Goal: Transaction & Acquisition: Purchase product/service

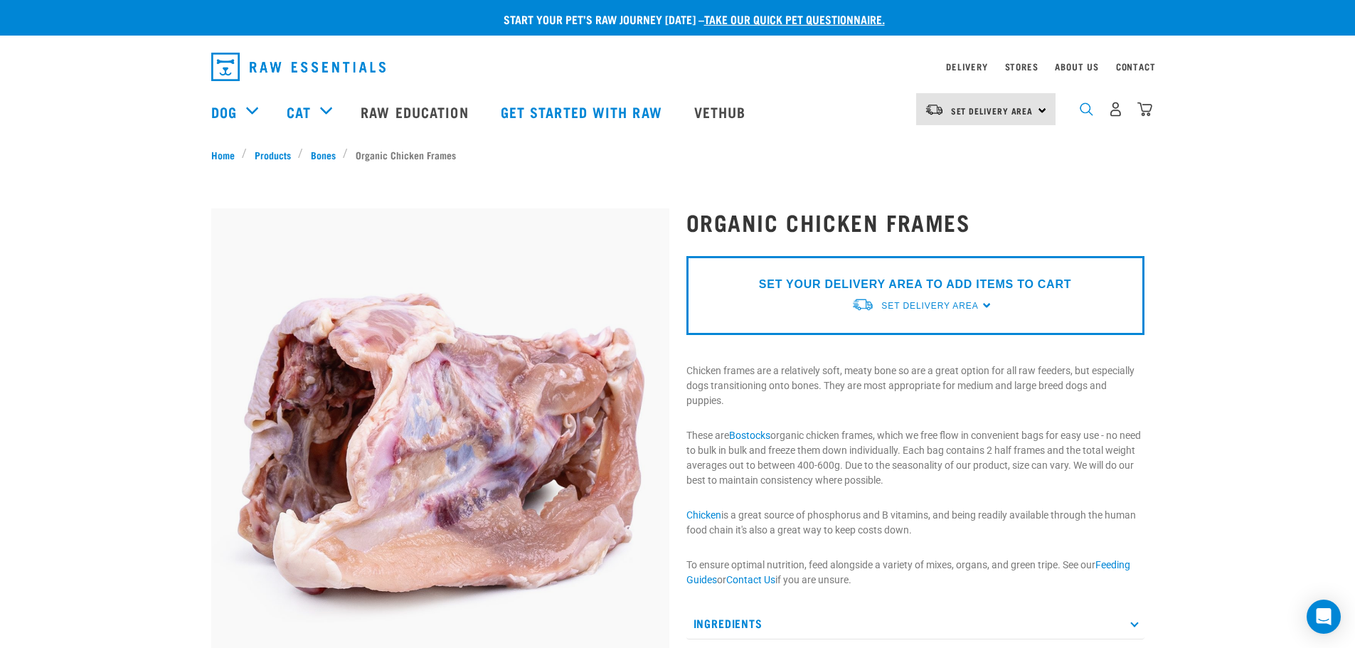
click at [1087, 116] on img "dropdown navigation" at bounding box center [1087, 109] width 14 height 14
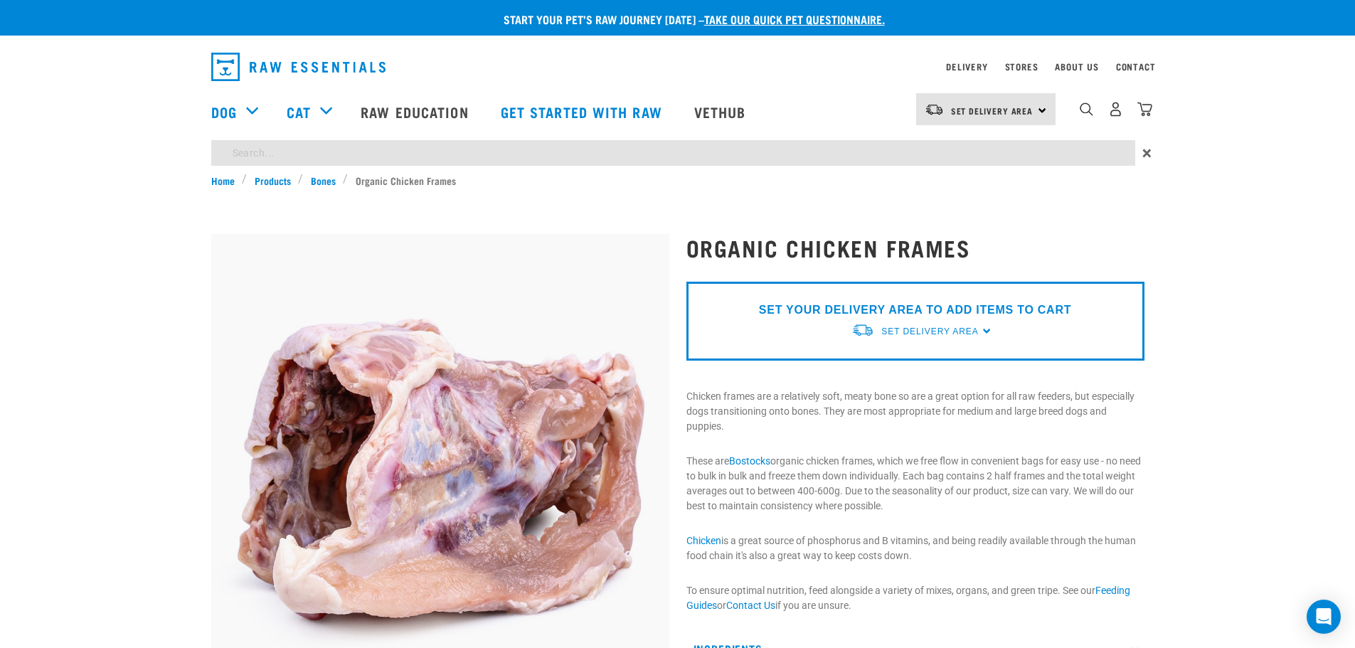
click at [414, 151] on div "Start your pet’s raw journey today – take our quick pet questionnaire. Delivery…" at bounding box center [677, 584] width 1355 height 1168
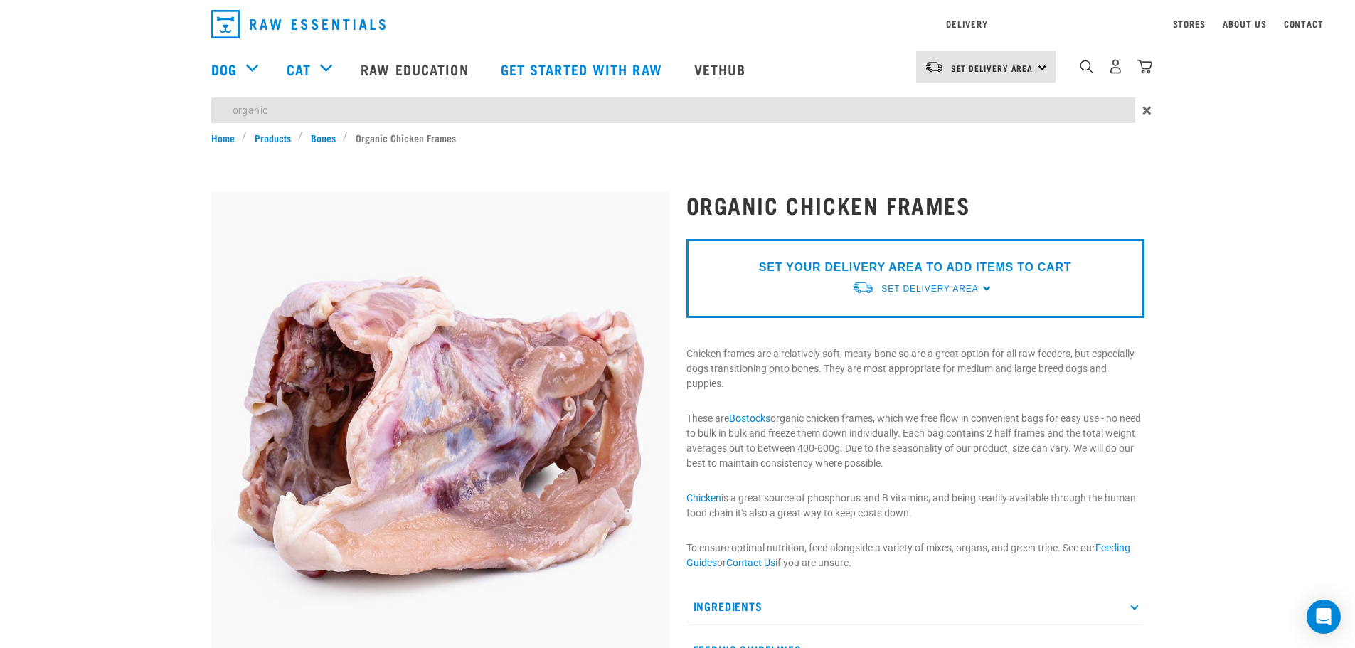
type input "organic"
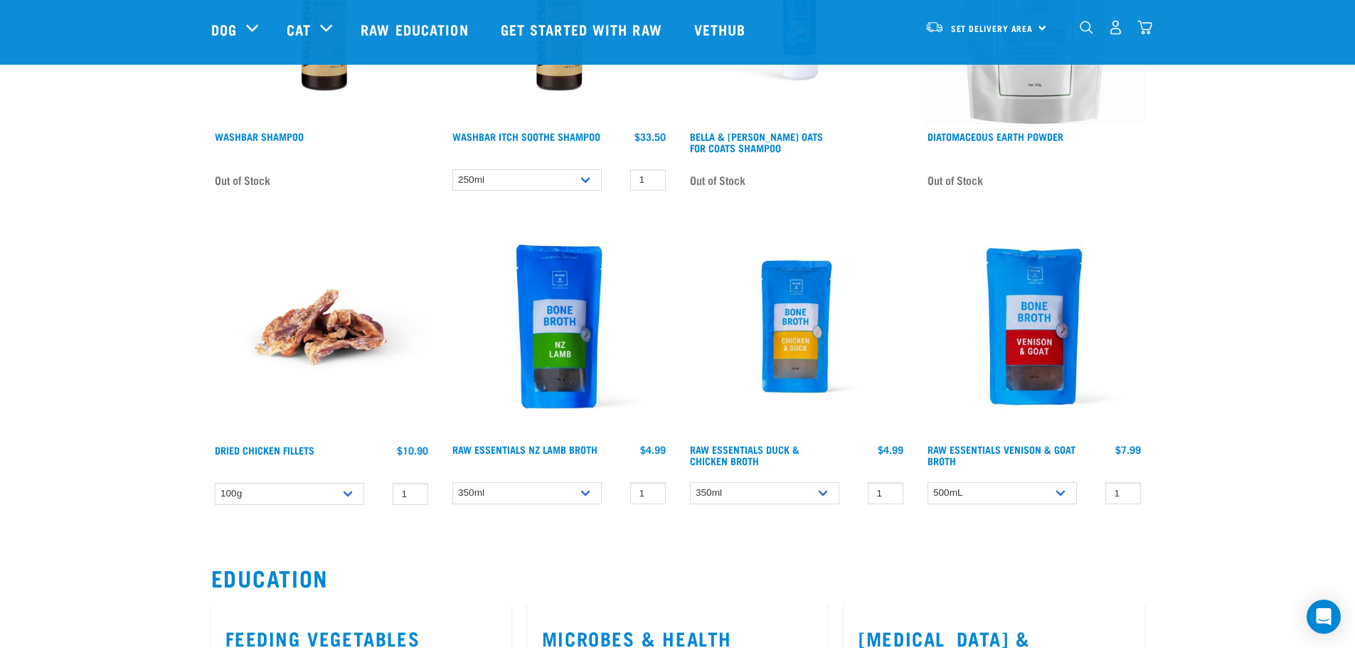
scroll to position [640, 0]
